Goal: Task Accomplishment & Management: Manage account settings

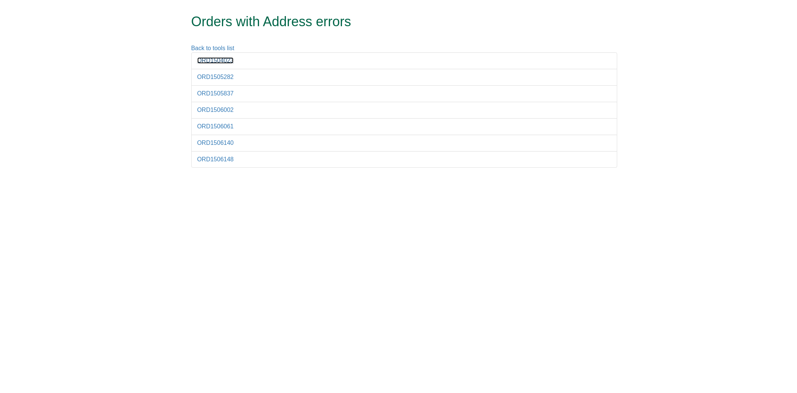
click at [203, 61] on link "ORD1504023" at bounding box center [215, 60] width 37 height 6
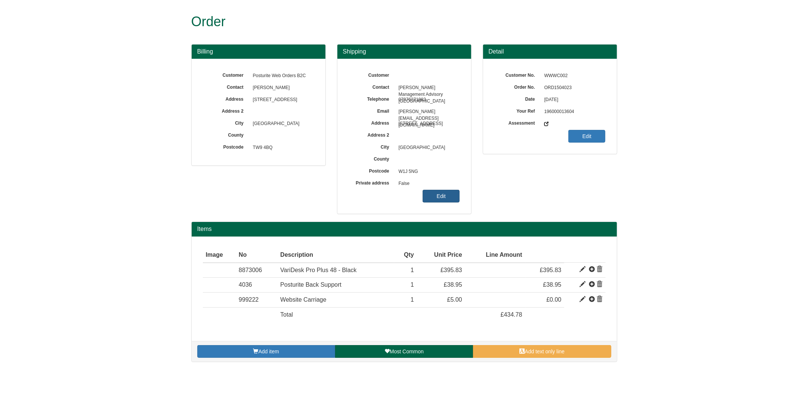
click at [441, 196] on link "Edit" at bounding box center [441, 196] width 37 height 13
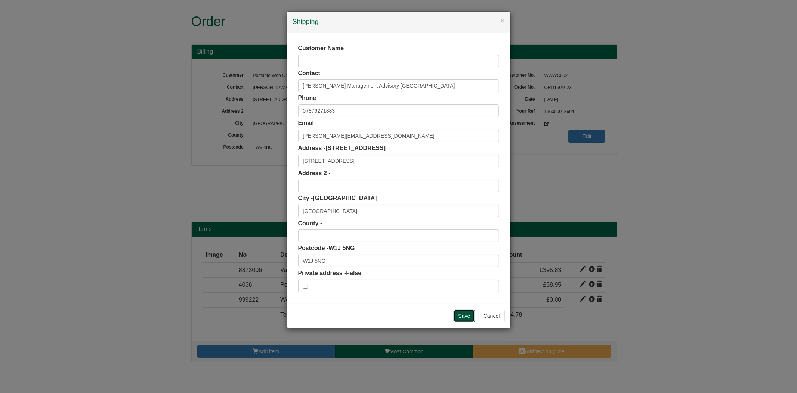
click at [454, 317] on input "Save" at bounding box center [465, 315] width 22 height 13
